Goal: Find specific page/section: Find specific page/section

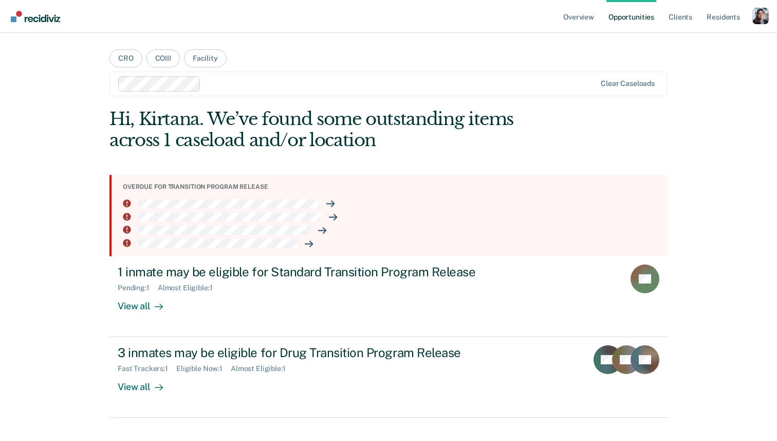
click at [759, 20] on div "Profile dropdown button" at bounding box center [761, 16] width 16 height 16
click at [704, 42] on link "Profile" at bounding box center [719, 42] width 83 height 9
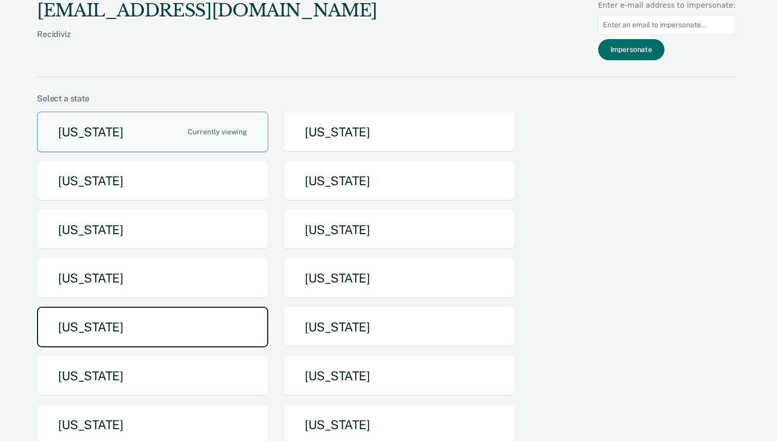
click at [219, 321] on button "Nebraska" at bounding box center [152, 326] width 231 height 41
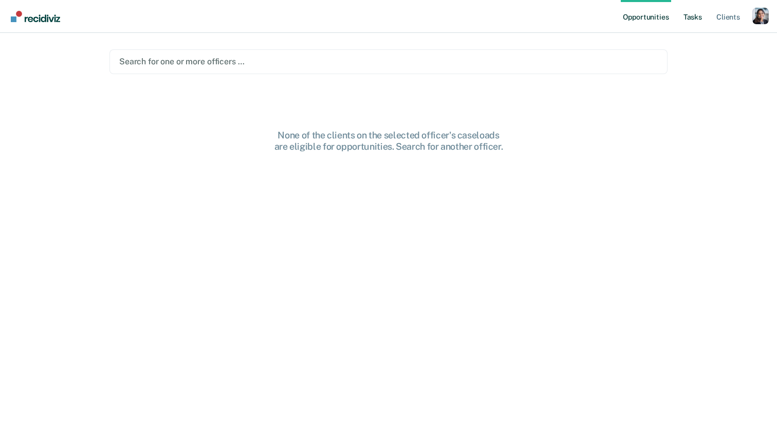
click at [695, 20] on link "Tasks" at bounding box center [693, 16] width 23 height 33
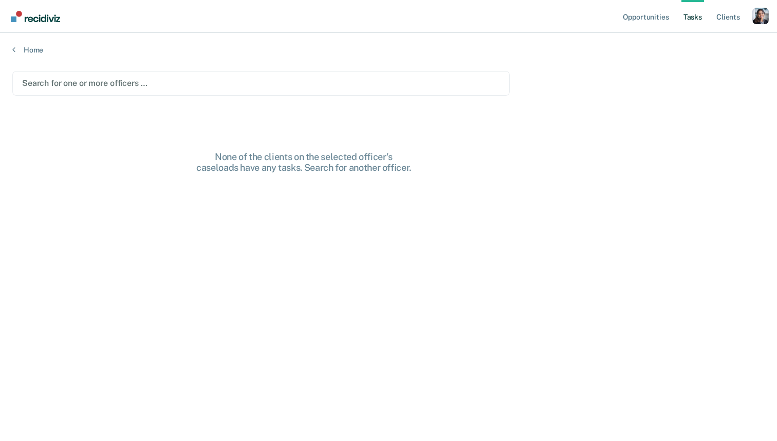
click at [483, 77] on div at bounding box center [261, 83] width 478 height 12
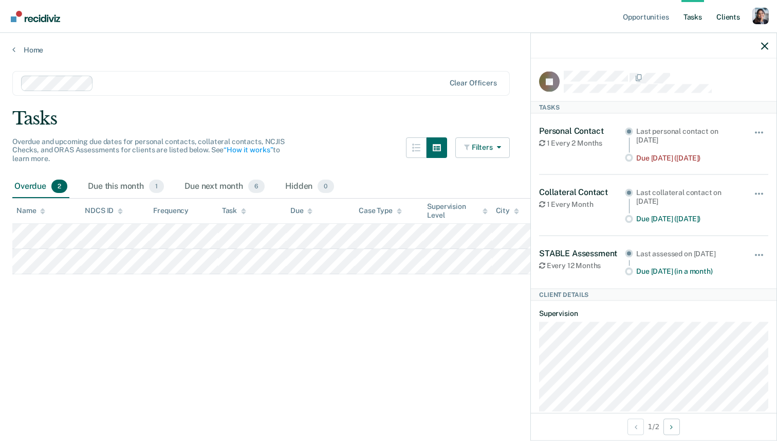
click at [715, 15] on link "Client s" at bounding box center [729, 16] width 28 height 33
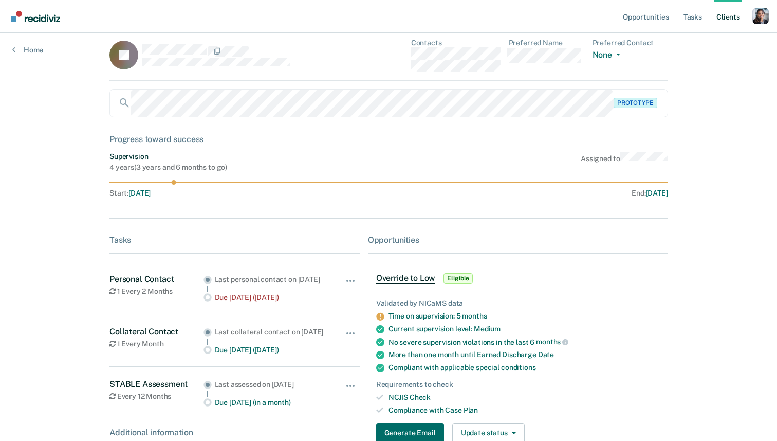
scroll to position [1, 0]
